Goal: Task Accomplishment & Management: Use online tool/utility

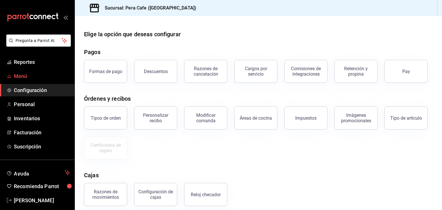
click at [44, 79] on span "Menú" at bounding box center [42, 76] width 56 height 8
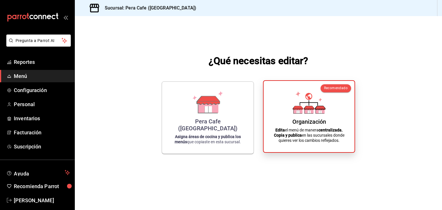
click at [279, 95] on div "Organización Edita el menú de manera centralizada. Copia y publica en las sucur…" at bounding box center [309, 116] width 77 height 62
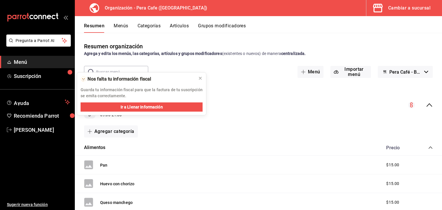
click at [26, 64] on span "Menú" at bounding box center [42, 62] width 56 height 8
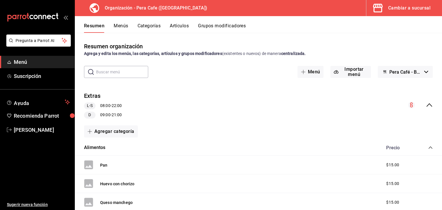
click at [388, 11] on div "Cambiar a sucursal" at bounding box center [409, 8] width 42 height 8
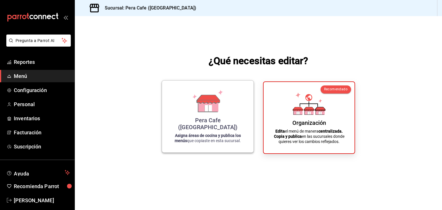
click at [199, 129] on div "Pera Cafe ([GEOGRAPHIC_DATA])" at bounding box center [208, 124] width 78 height 14
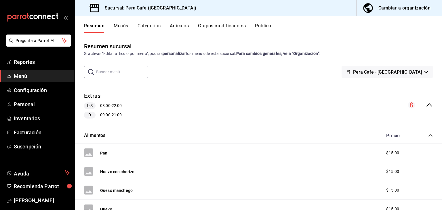
click at [40, 77] on span "Menú" at bounding box center [42, 76] width 56 height 8
click at [41, 91] on span "Configuración" at bounding box center [42, 90] width 56 height 8
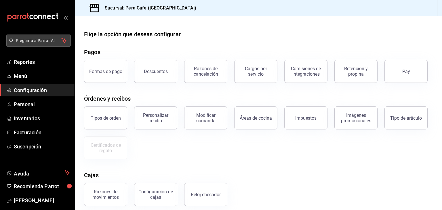
click at [43, 43] on span "Pregunta a Parrot AI" at bounding box center [39, 41] width 46 height 6
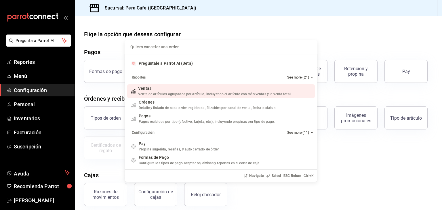
click at [85, 43] on div "Quiero cancelar una orden Pregúntale a Parrot AI (Beta) Reportes See more (21) …" at bounding box center [221, 105] width 442 height 210
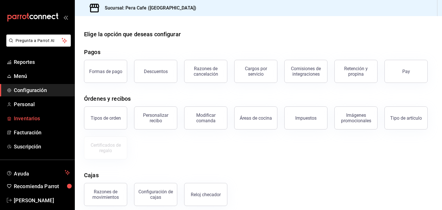
click at [34, 118] on span "Inventarios" at bounding box center [42, 119] width 56 height 8
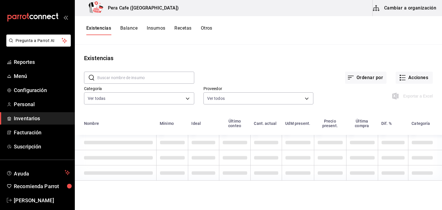
click at [180, 28] on button "Recetas" at bounding box center [182, 30] width 17 height 10
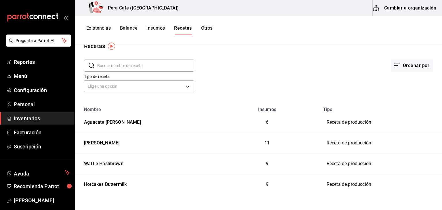
scroll to position [12, 0]
click at [399, 68] on button "Ordenar por" at bounding box center [411, 66] width 41 height 12
click at [330, 75] on div at bounding box center [221, 105] width 442 height 210
click at [344, 122] on td "Receta de producción" at bounding box center [381, 123] width 122 height 20
click at [116, 123] on div "Aguacate [PERSON_NAME]" at bounding box center [111, 121] width 59 height 9
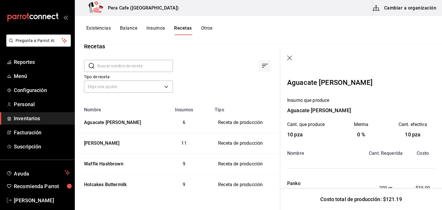
click at [288, 57] on icon "button" at bounding box center [290, 59] width 6 height 6
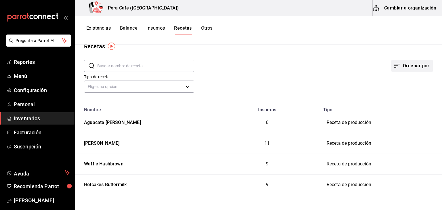
click at [411, 68] on button "Ordenar por" at bounding box center [411, 66] width 41 height 12
click at [309, 64] on div at bounding box center [221, 105] width 442 height 210
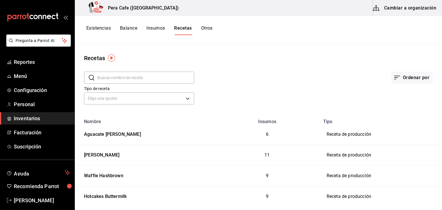
click at [417, 7] on button "Cambiar a organización" at bounding box center [405, 8] width 65 height 16
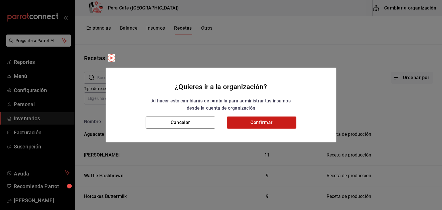
click at [259, 121] on button "Confirmar" at bounding box center [262, 123] width 70 height 12
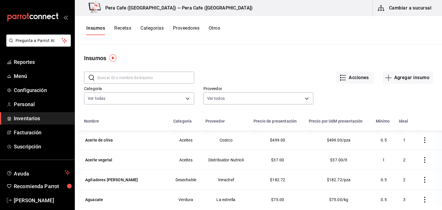
click at [122, 28] on button "Recetas" at bounding box center [122, 30] width 17 height 10
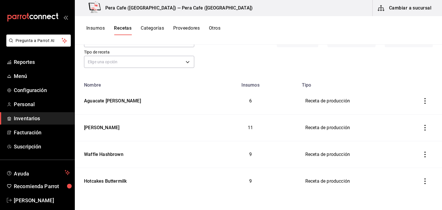
scroll to position [36, 0]
click at [422, 181] on icon "inventoriesTable" at bounding box center [425, 182] width 6 height 6
click at [402, 110] on div at bounding box center [221, 105] width 442 height 210
click at [334, 98] on td "Receta de producción" at bounding box center [354, 101] width 112 height 27
click at [335, 100] on td "Receta de producción" at bounding box center [354, 101] width 112 height 27
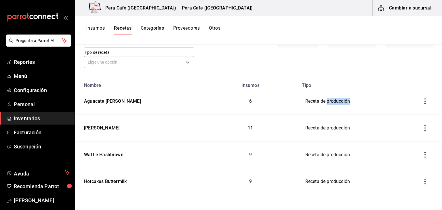
click at [335, 100] on td "Receta de producción" at bounding box center [354, 101] width 112 height 27
click at [317, 107] on td "Receta de producción" at bounding box center [354, 101] width 112 height 27
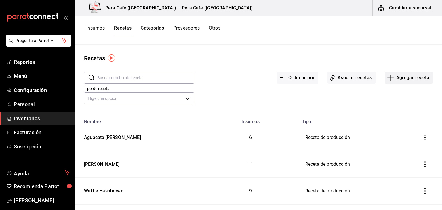
click at [408, 80] on button "Agregar receta" at bounding box center [409, 78] width 48 height 12
click at [395, 125] on span "Receta de producción" at bounding box center [405, 124] width 48 height 6
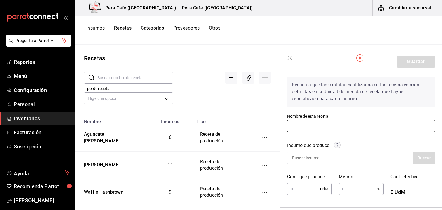
scroll to position [20, 0]
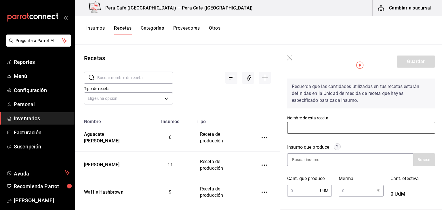
click at [352, 130] on input "text" at bounding box center [361, 128] width 148 height 12
click at [290, 56] on icon "button" at bounding box center [290, 59] width 6 height 6
